Goal: Information Seeking & Learning: Compare options

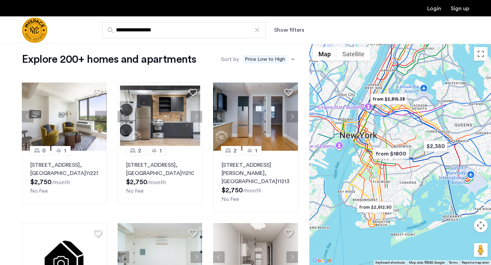
scroll to position [8, 0]
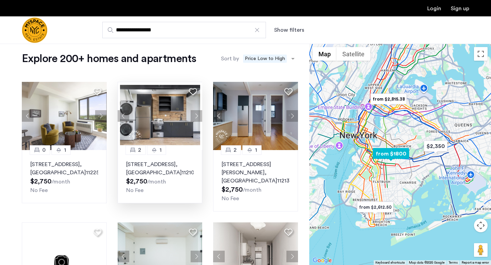
click at [169, 165] on p "[STREET_ADDRESS]" at bounding box center [160, 168] width 68 height 16
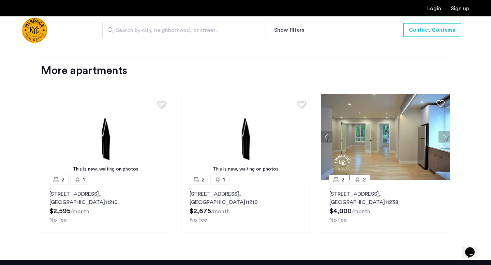
scroll to position [732, 0]
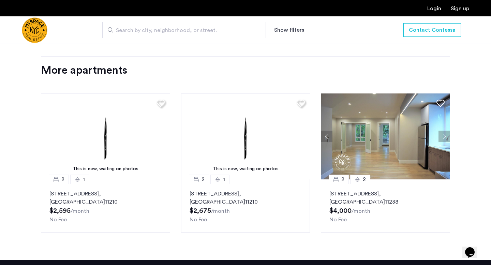
click at [119, 190] on p "1629 Brooklyn Avenue, Unit 2C, Brooklyn , NY 11210" at bounding box center [105, 198] width 112 height 16
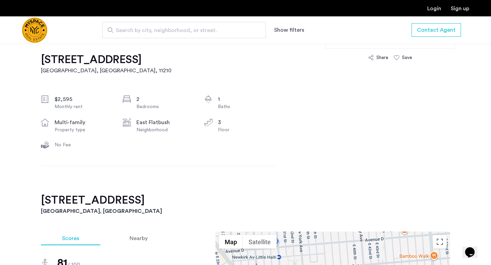
scroll to position [213, 0]
click at [171, 156] on div "1629 Brooklyn Avenue, Unit 2C Brooklyn, NY , 11210 $2,595 Monthly rent 2 Bedroo…" at bounding box center [158, 114] width 234 height 157
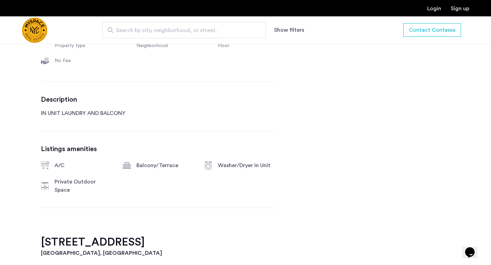
scroll to position [299, 0]
